Goal: Information Seeking & Learning: Learn about a topic

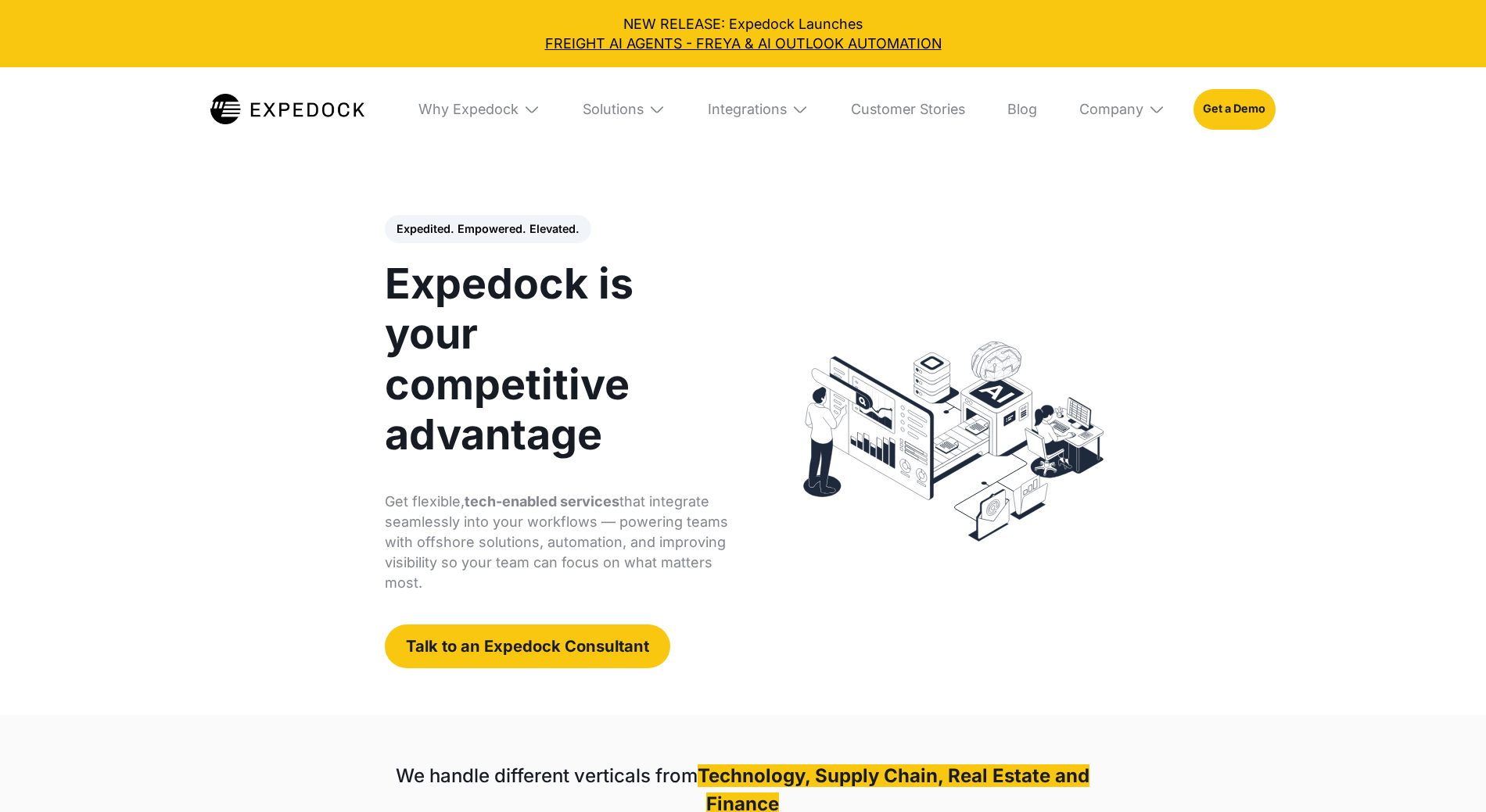
select select
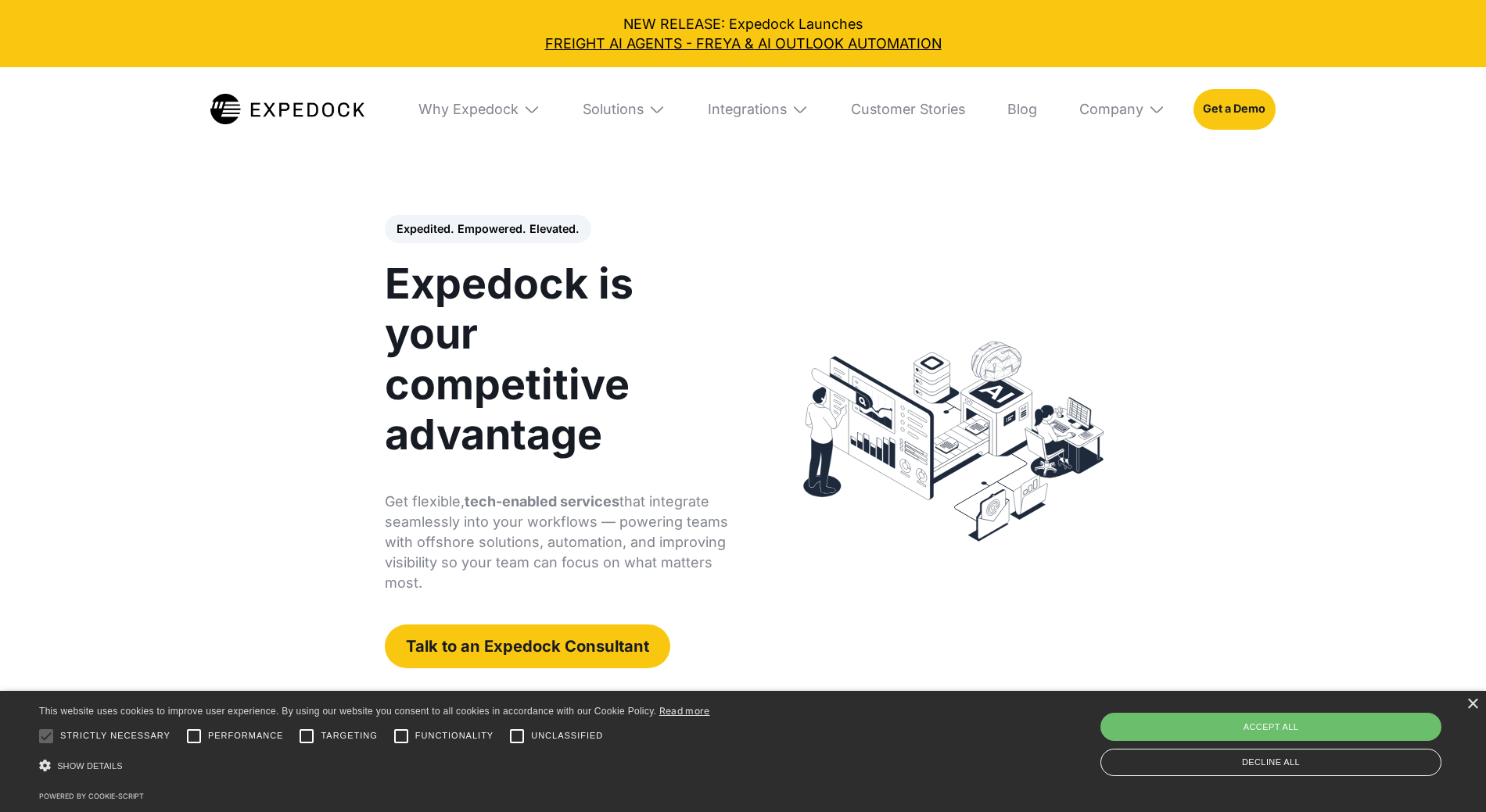
click at [717, 33] on div "NEW RELEASE: Expedock Launches FREIGHT AI AGENTS - FREYA & AI OUTLOOK AUTOMATION" at bounding box center [743, 34] width 1458 height 39
click at [658, 17] on div "NEW RELEASE: Expedock Launches FREIGHT AI AGENTS - FREYA & AI OUTLOOK AUTOMATION" at bounding box center [743, 34] width 1458 height 39
click at [658, 42] on link "FREIGHT AI AGENTS - FREYA & AI OUTLOOK AUTOMATION" at bounding box center [743, 44] width 1458 height 20
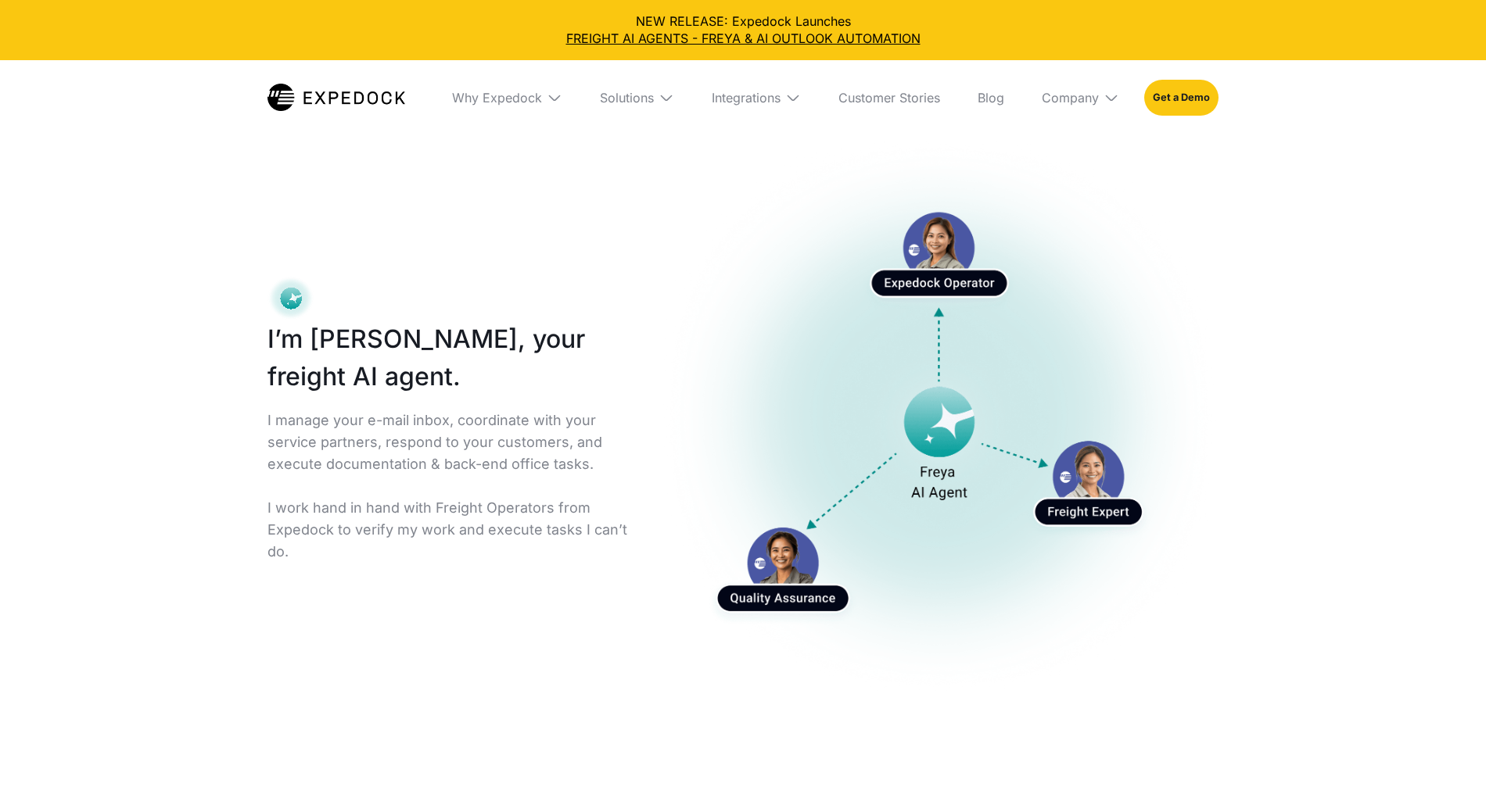
select select
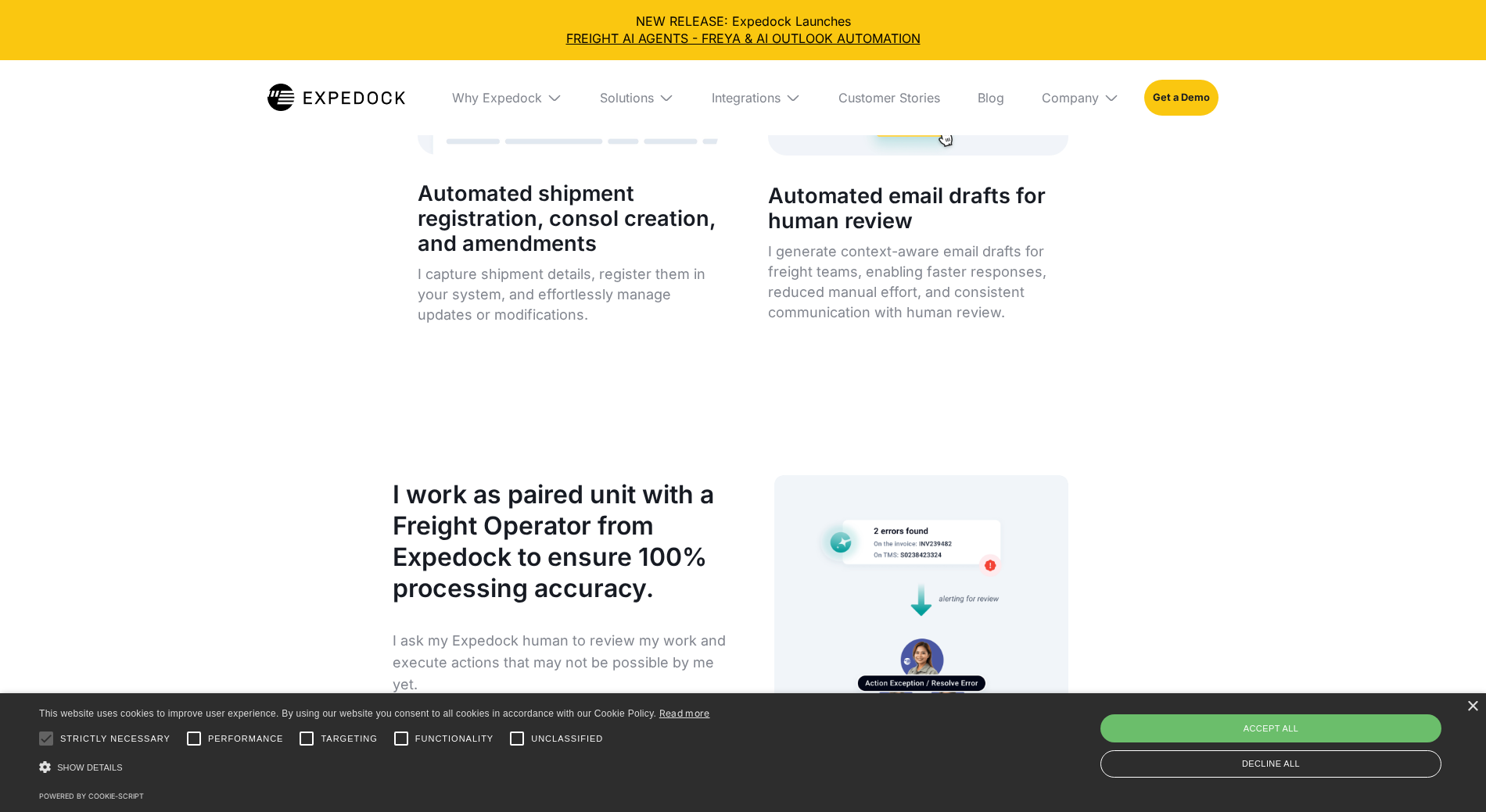
scroll to position [7264, 0]
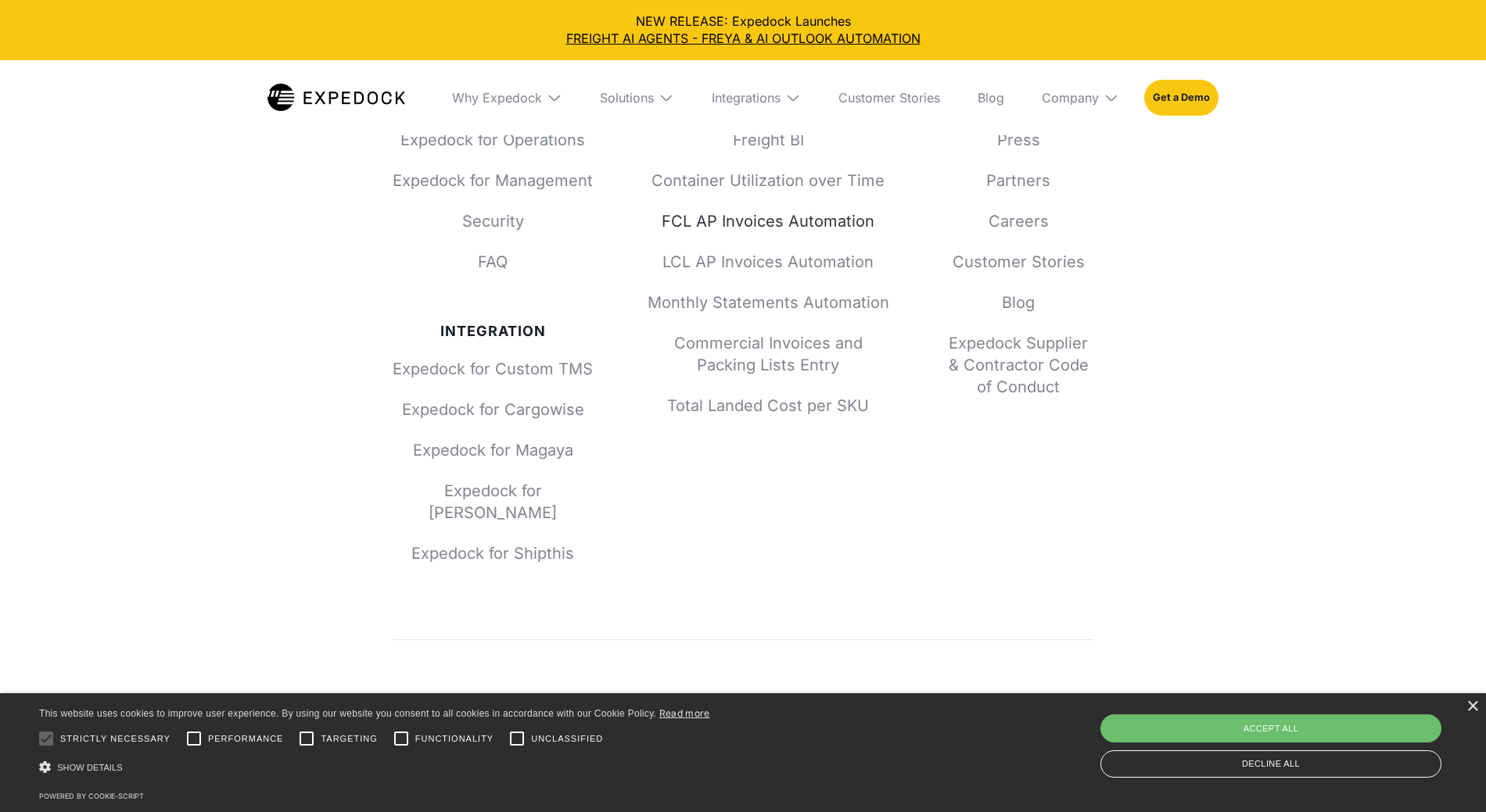
scroll to position [10033, 0]
